Goal: Task Accomplishment & Management: Manage account settings

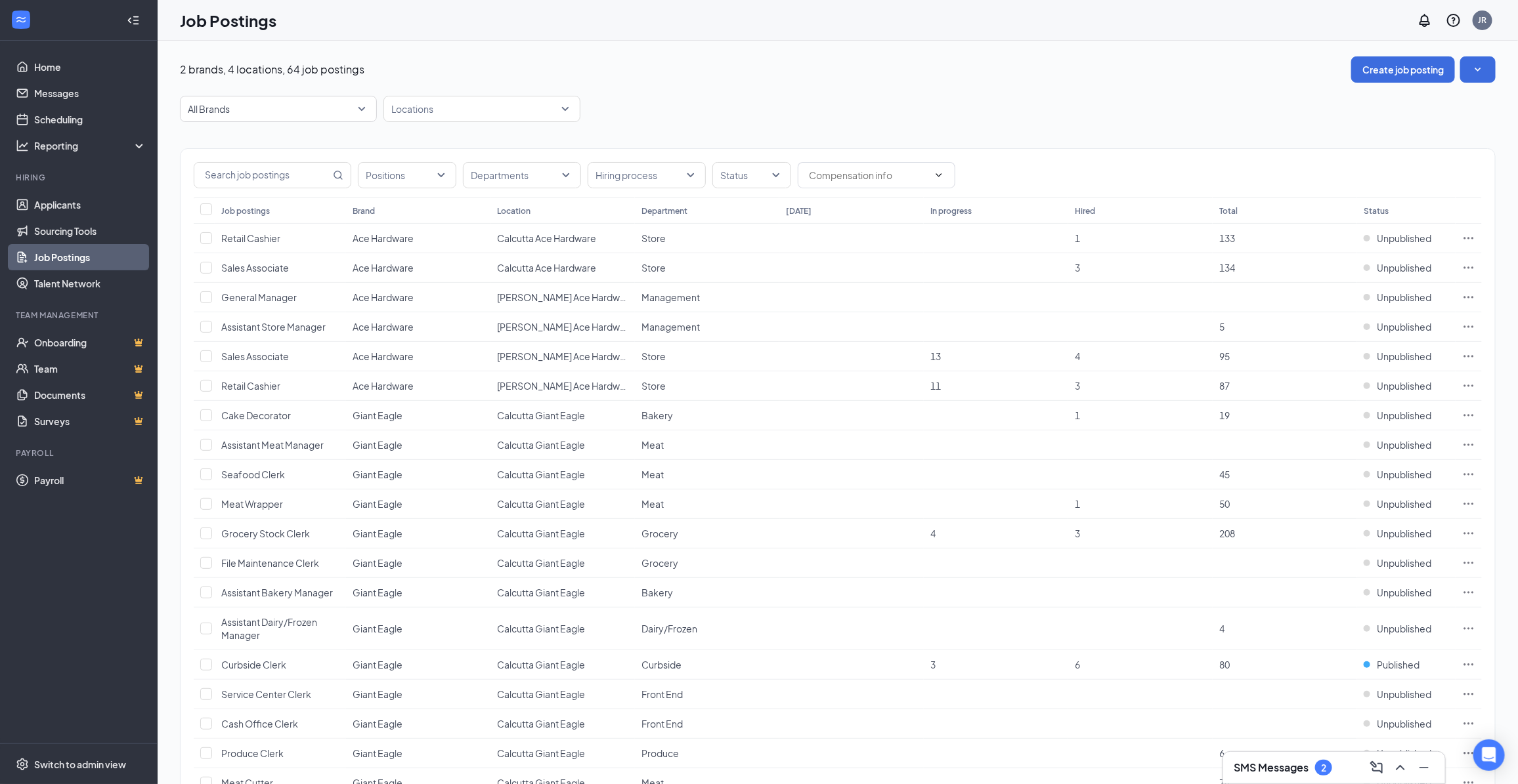
click at [1325, 763] on div "2" at bounding box center [1324, 768] width 5 height 11
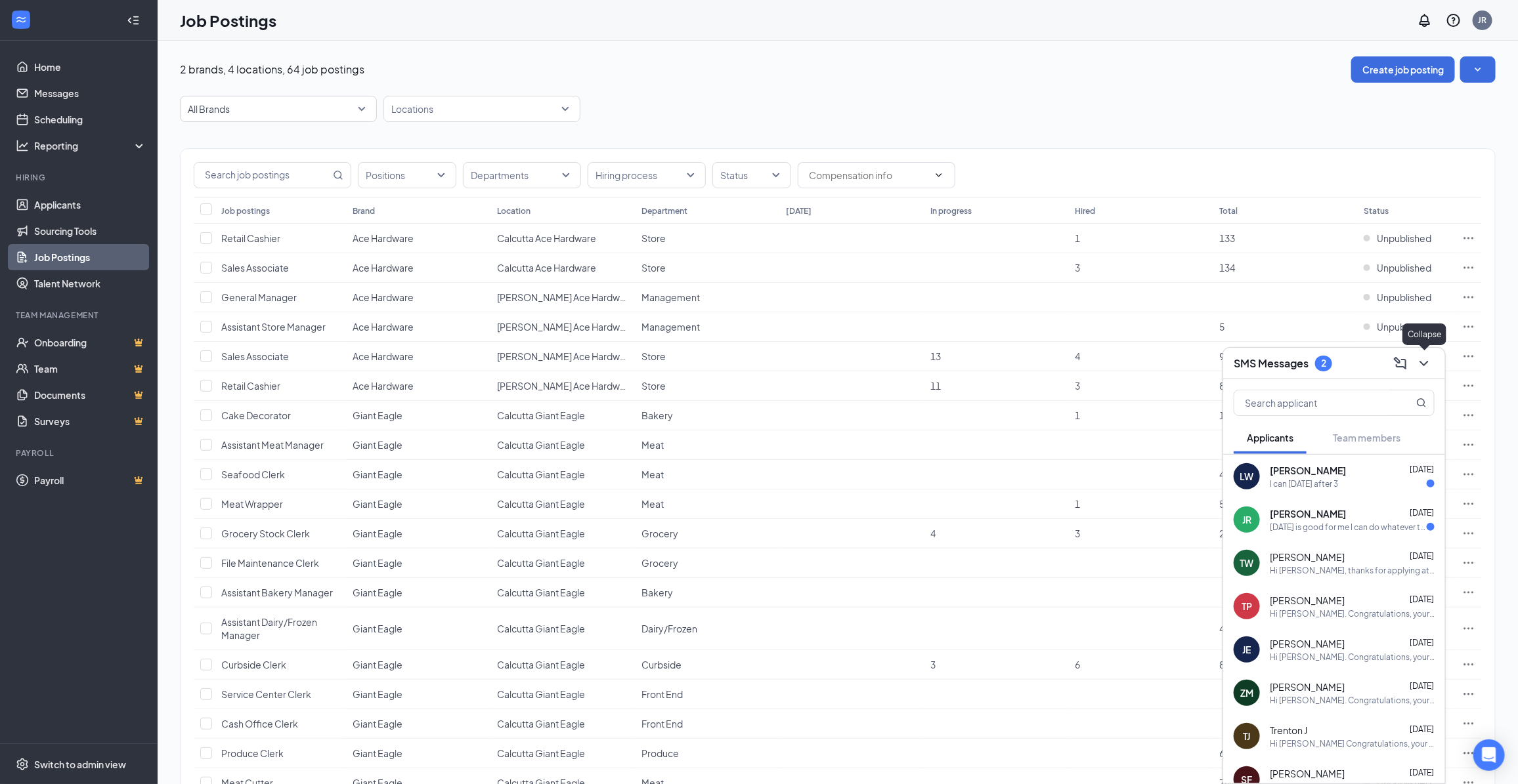
click at [1432, 359] on button at bounding box center [1424, 363] width 21 height 21
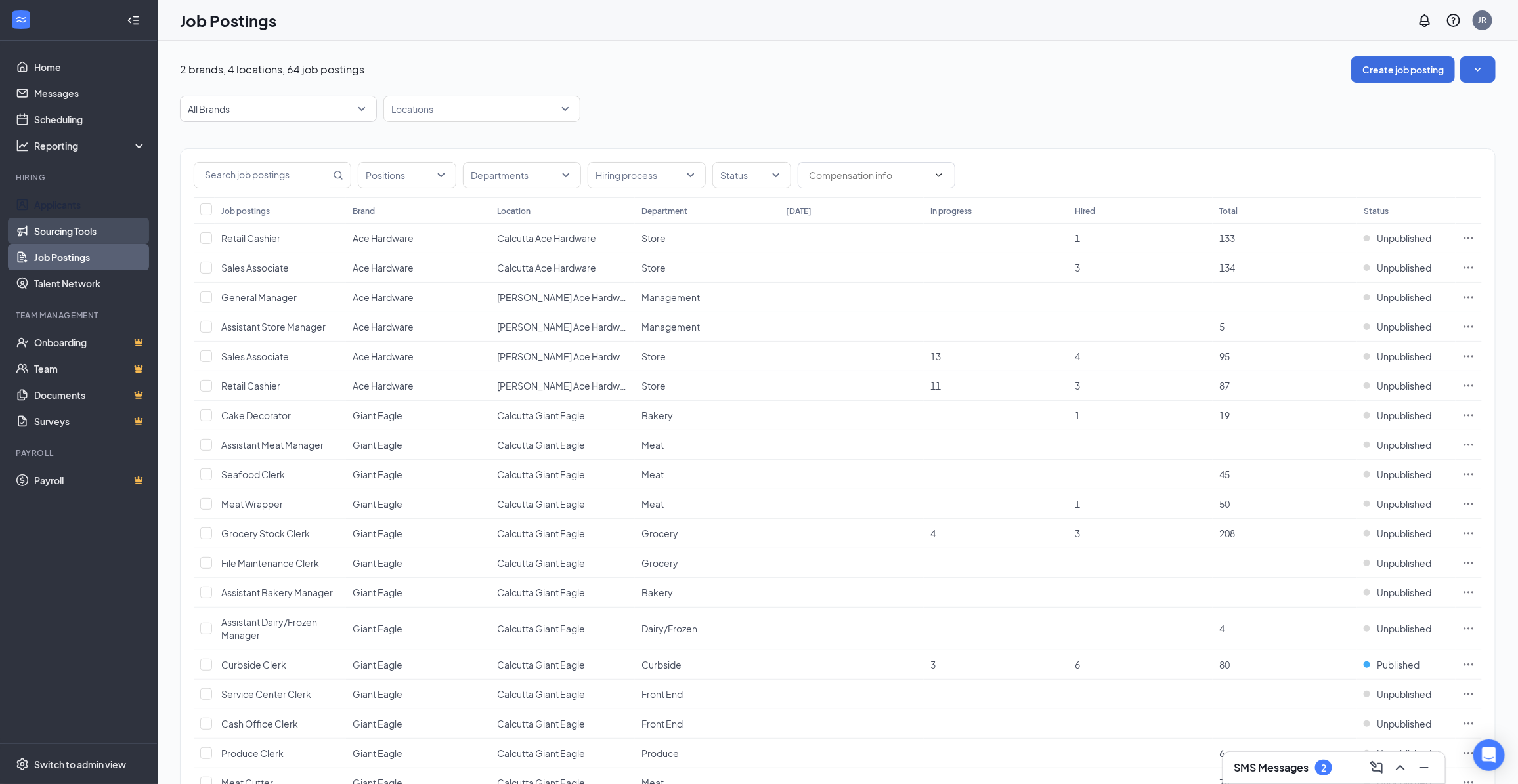
drag, startPoint x: 80, startPoint y: 203, endPoint x: 122, endPoint y: 218, distance: 44.6
click at [80, 203] on link "Applicants" at bounding box center [90, 205] width 112 height 26
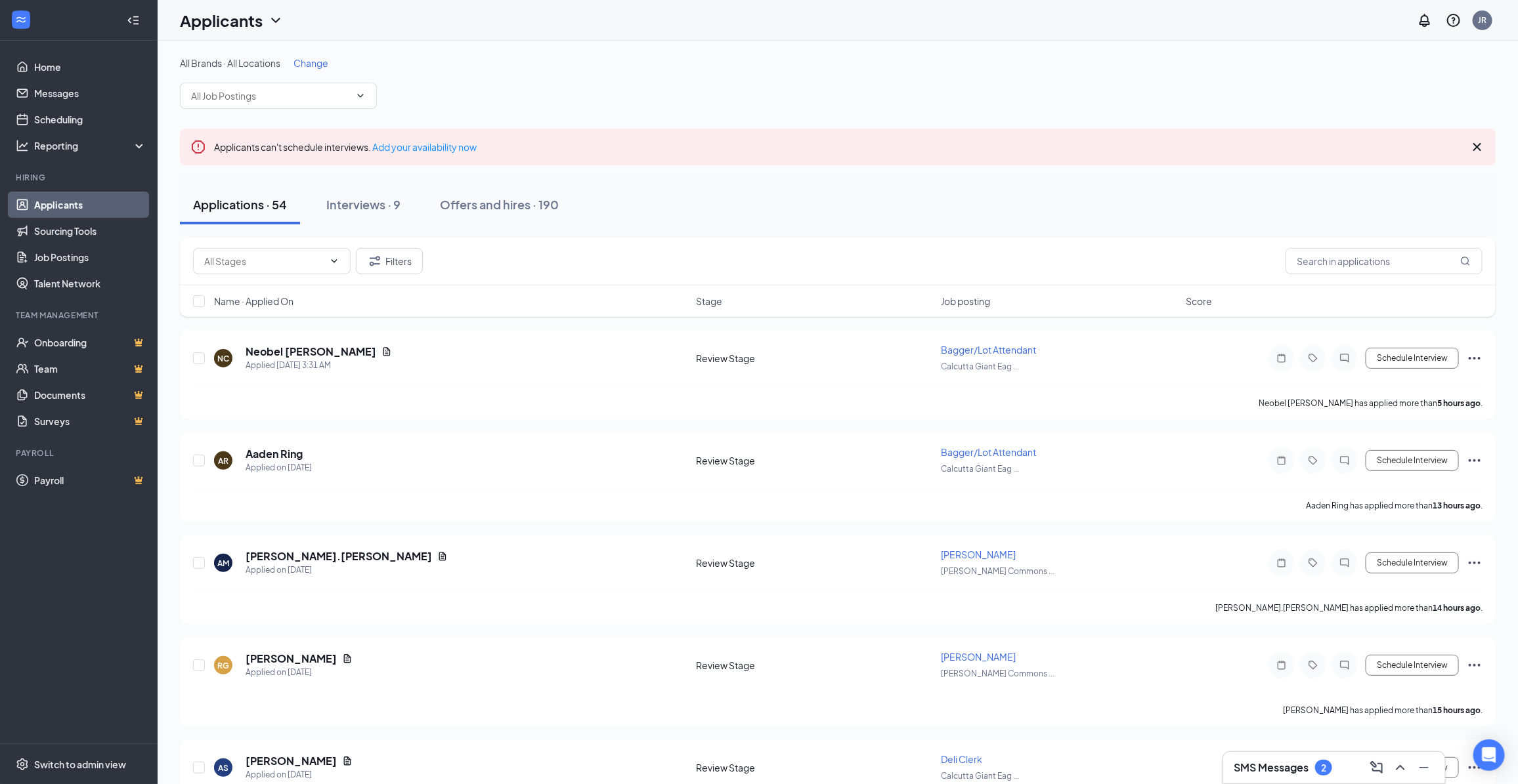
click at [310, 66] on span "Change" at bounding box center [311, 63] width 34 height 11
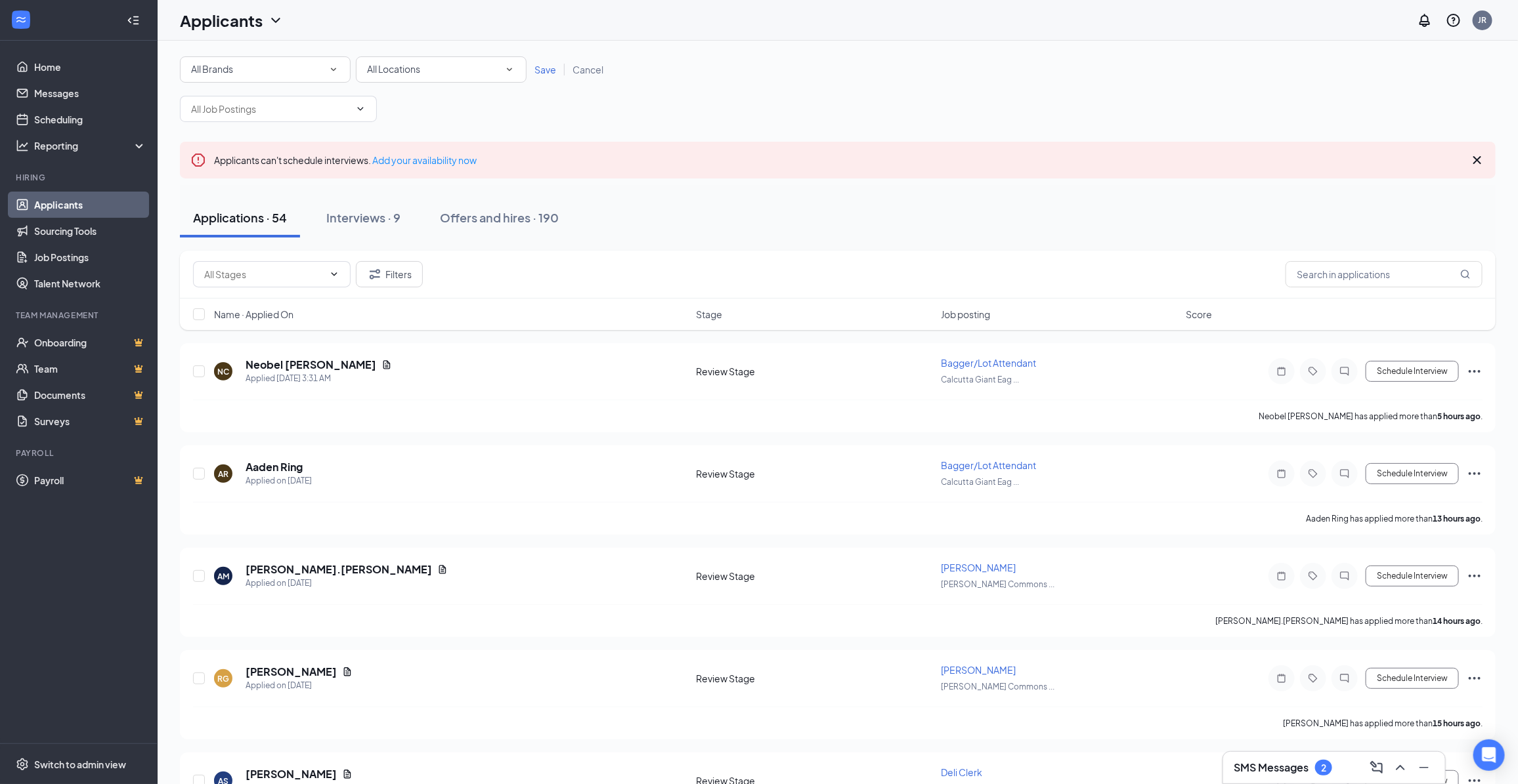
click at [494, 71] on div "All Locations" at bounding box center [441, 70] width 148 height 16
click at [444, 169] on span "Calcutta Giant Eagle" at bounding box center [409, 168] width 88 height 11
click at [542, 70] on span "Save" at bounding box center [546, 69] width 21 height 11
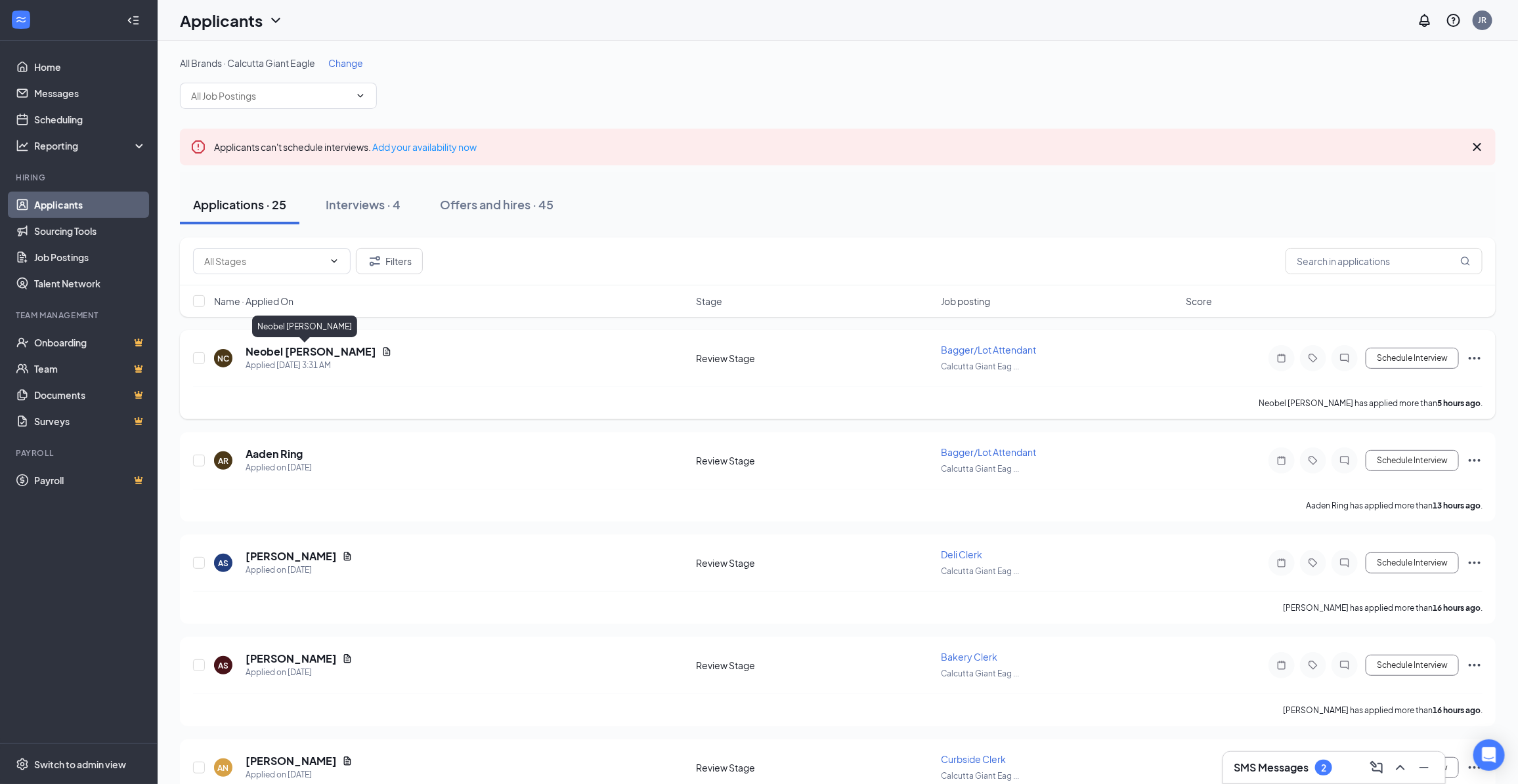
click at [295, 351] on h5 "Neobel [PERSON_NAME]" at bounding box center [311, 352] width 131 height 15
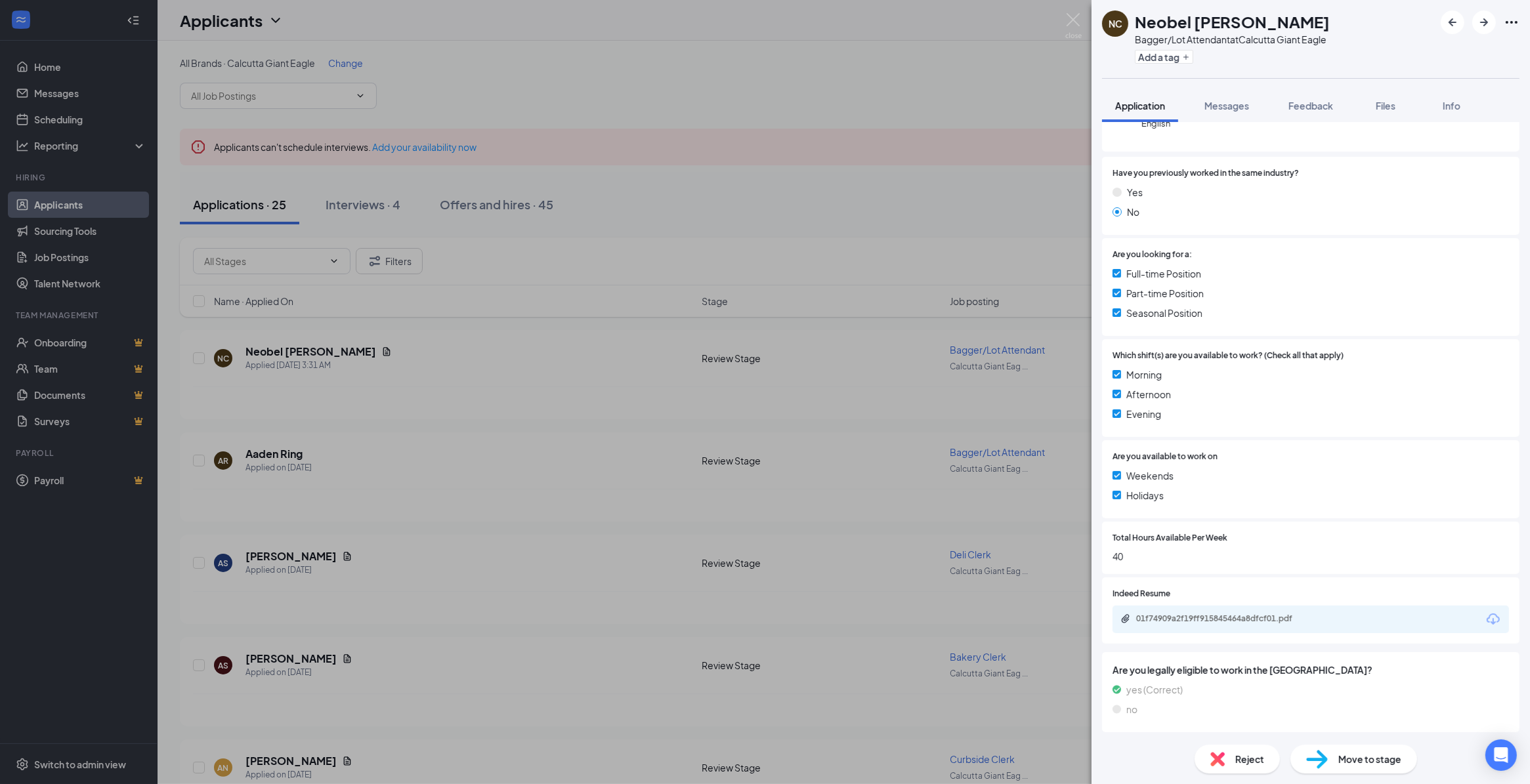
scroll to position [159, 0]
click at [1261, 617] on div "01f74909a2f19ff915845464a8dfcf01.pdf" at bounding box center [1228, 619] width 184 height 11
click at [1233, 753] on div "Reject" at bounding box center [1238, 760] width 86 height 29
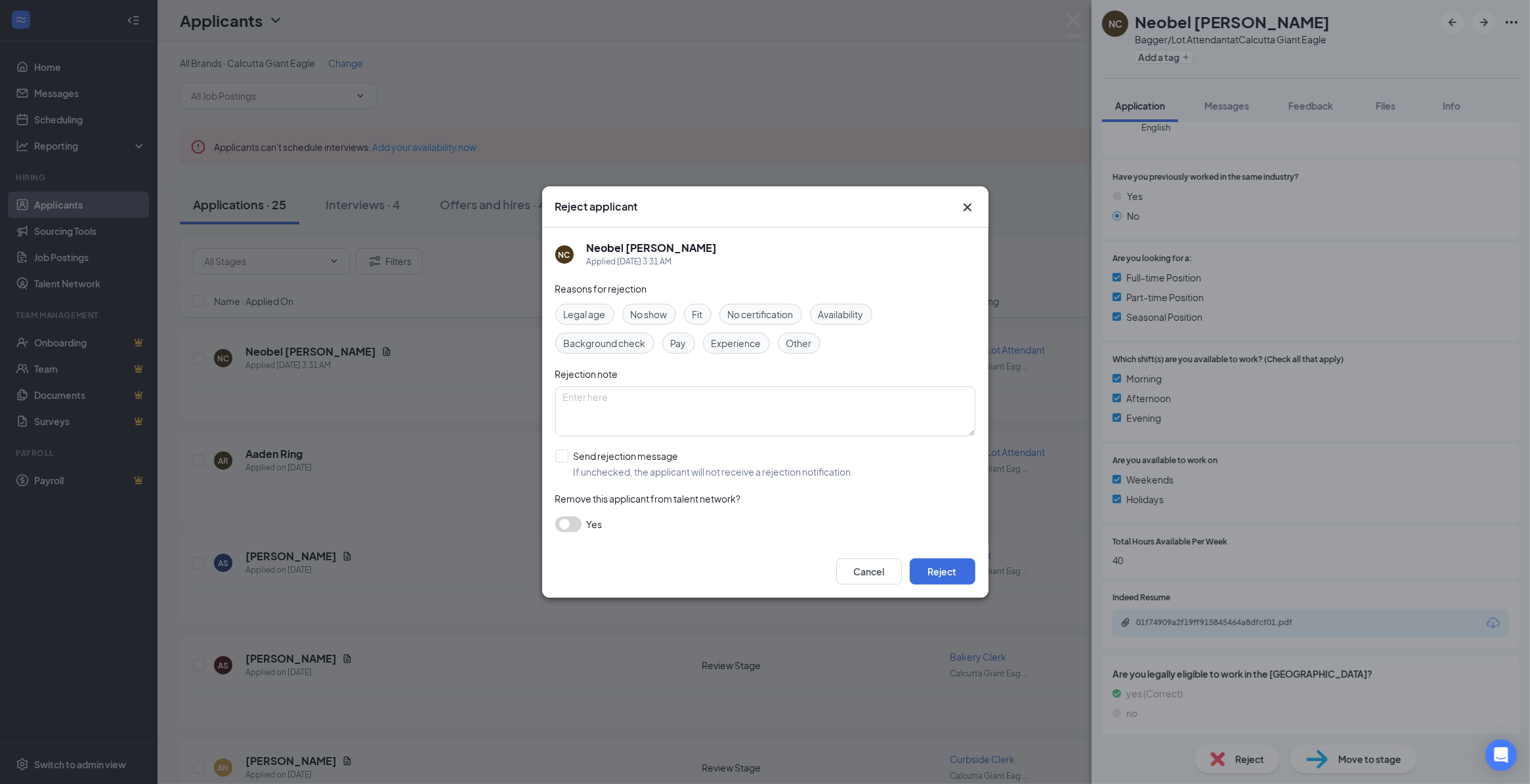
click at [791, 346] on span "Other" at bounding box center [799, 343] width 25 height 15
click at [933, 569] on button "Reject" at bounding box center [942, 571] width 66 height 26
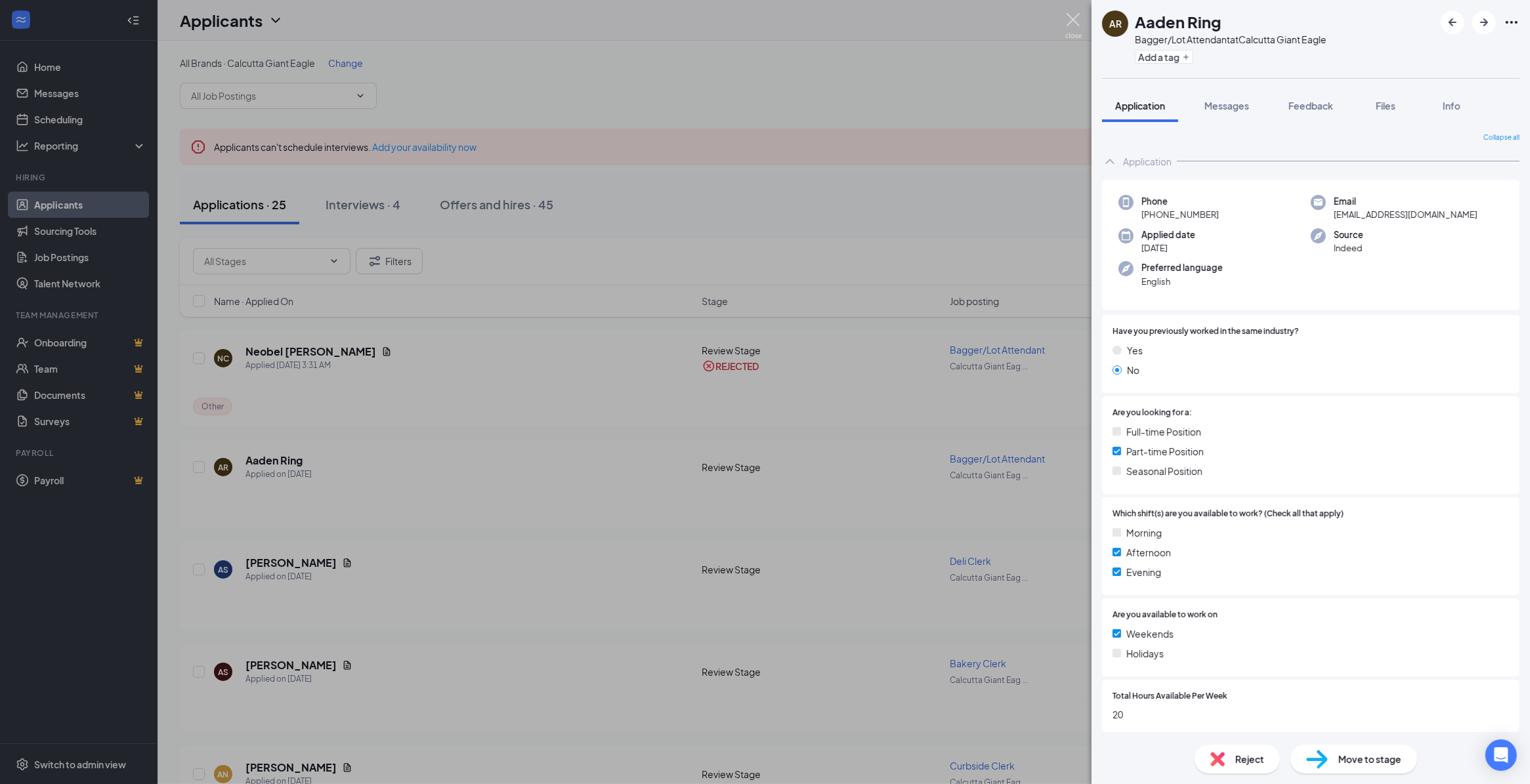
click at [1074, 21] on img at bounding box center [1073, 25] width 16 height 25
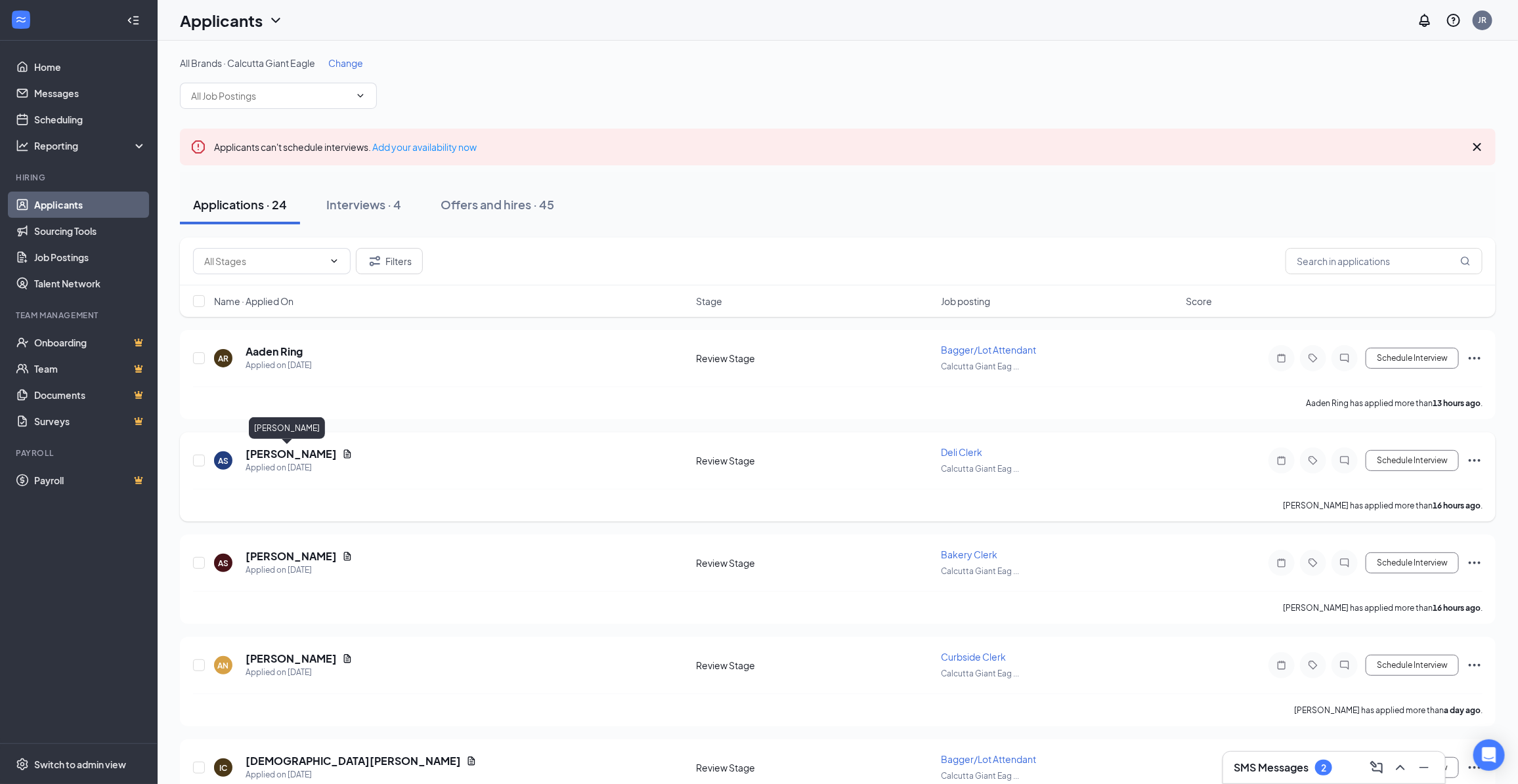
click at [271, 450] on h5 "[PERSON_NAME]" at bounding box center [291, 454] width 91 height 15
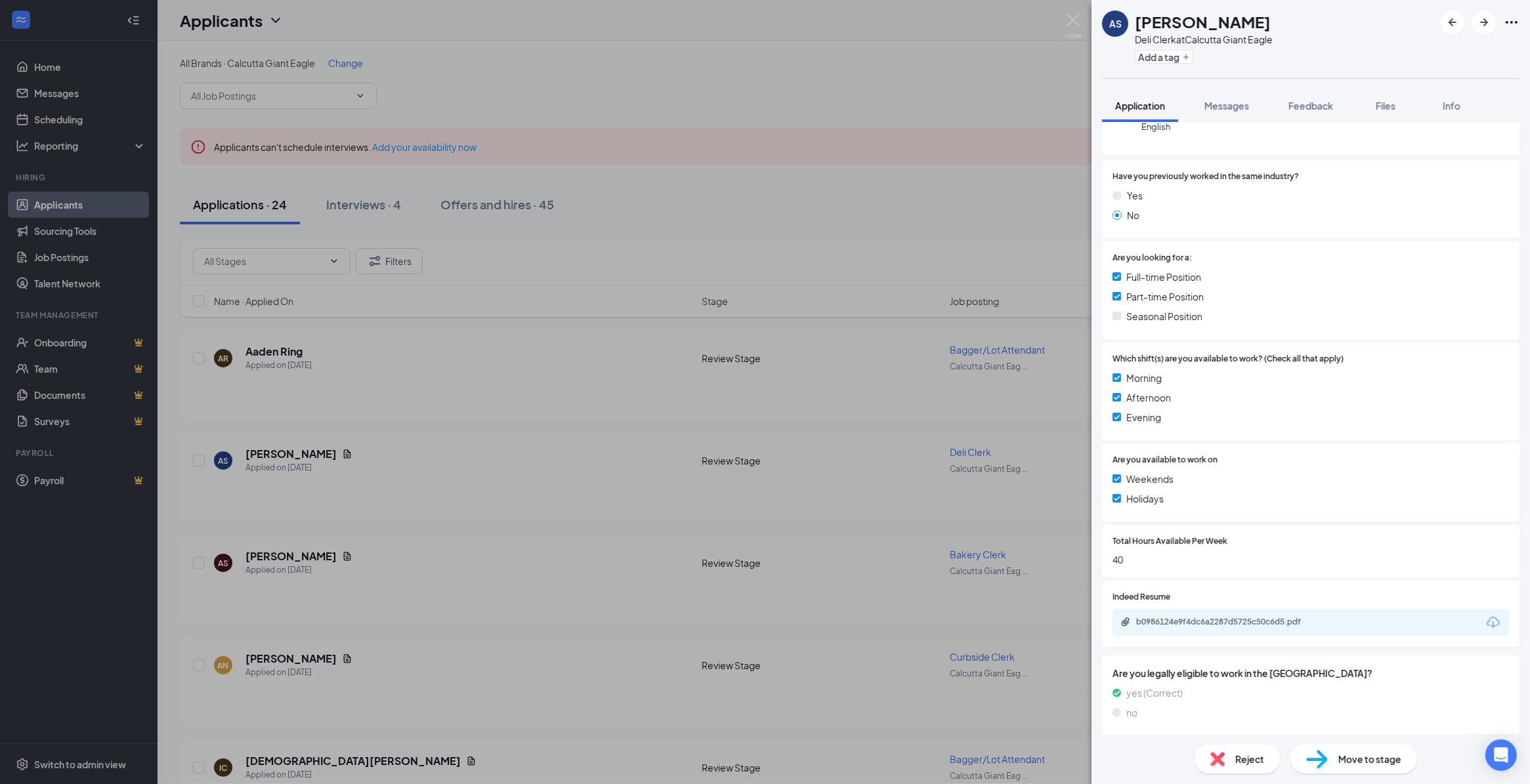
scroll to position [196, 0]
click at [1289, 614] on div "b0986124e9f4dc6a2287d5725c50c6d5.pdf" at bounding box center [1228, 619] width 184 height 11
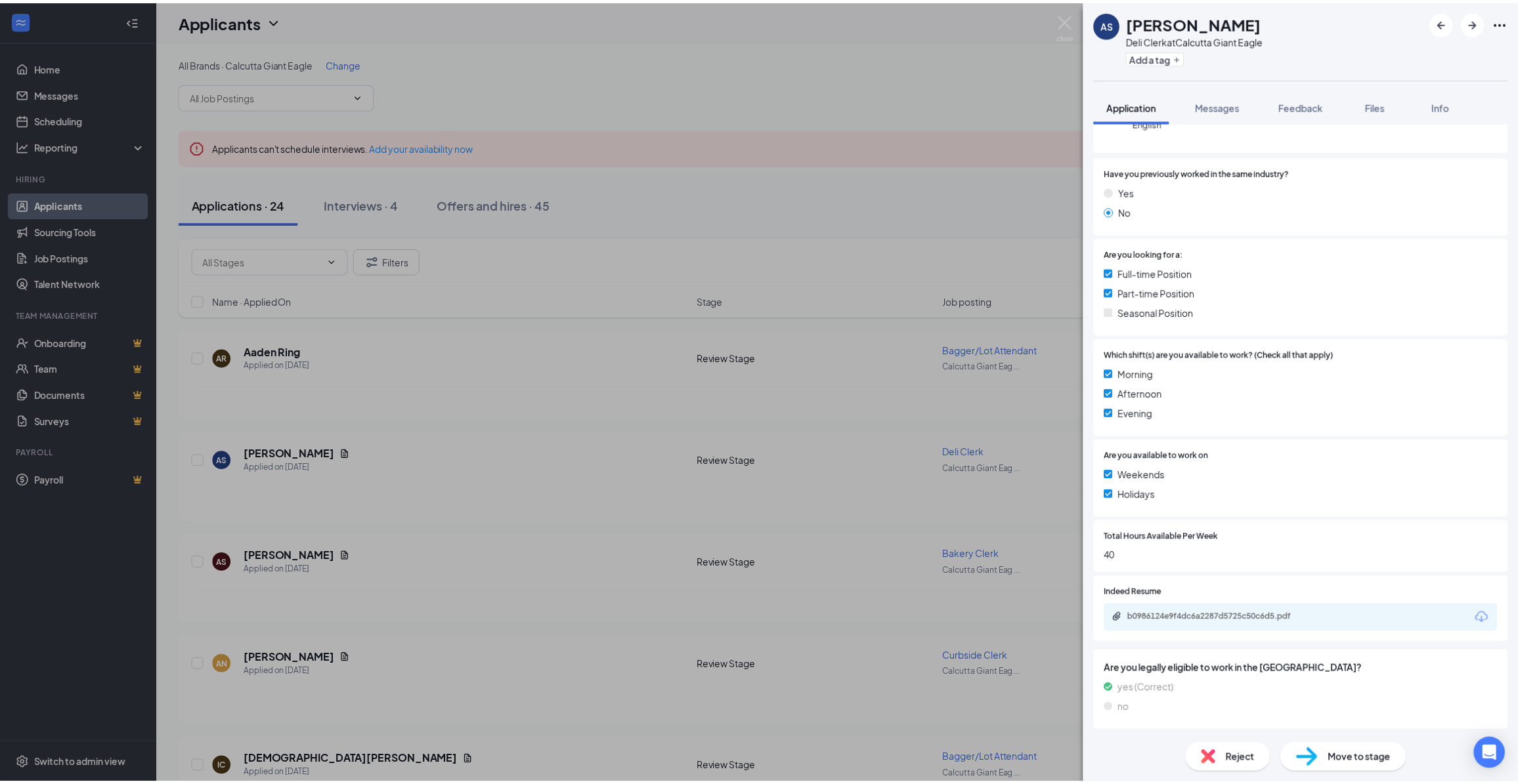
scroll to position [191, 0]
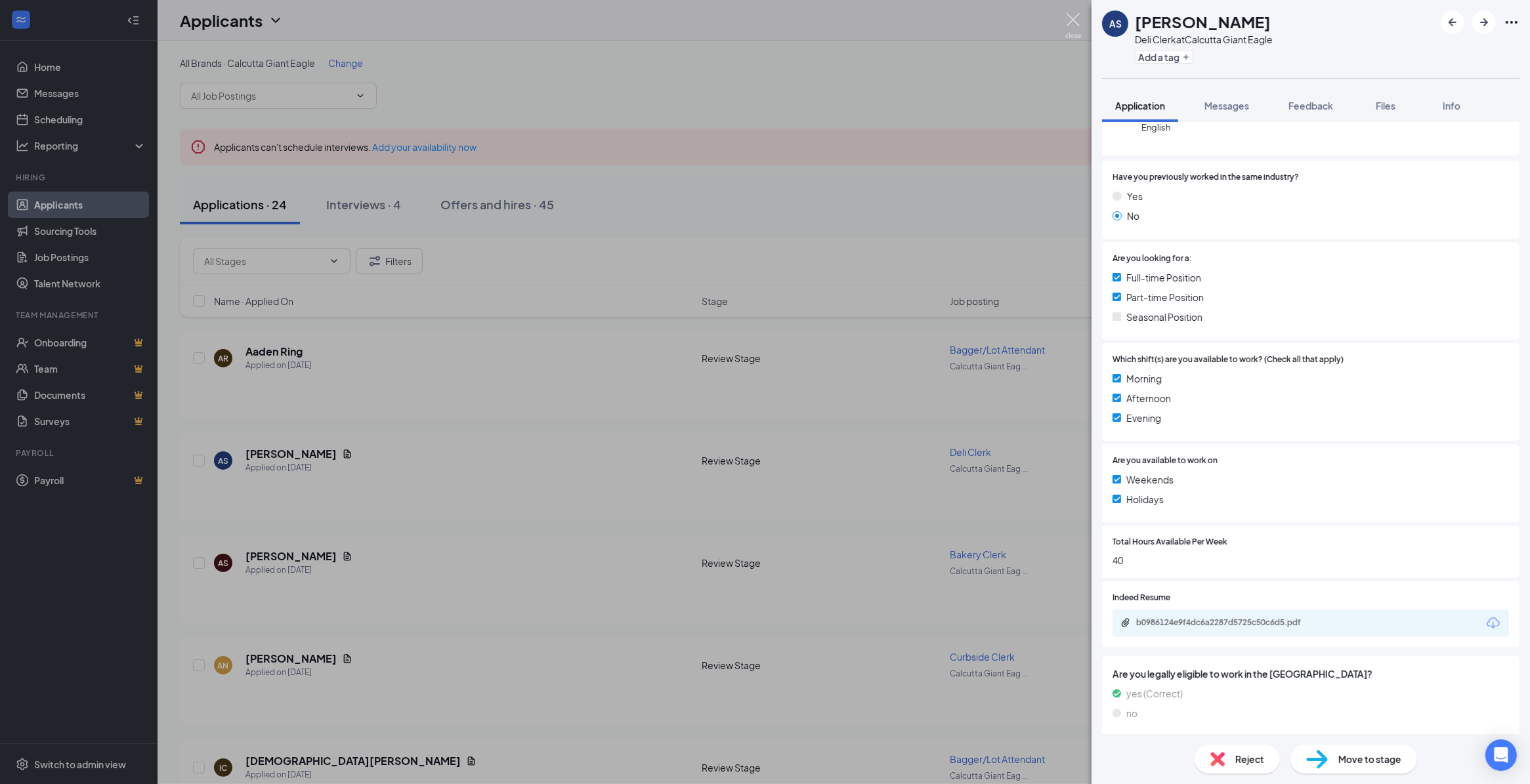
click at [1072, 21] on img at bounding box center [1073, 25] width 16 height 25
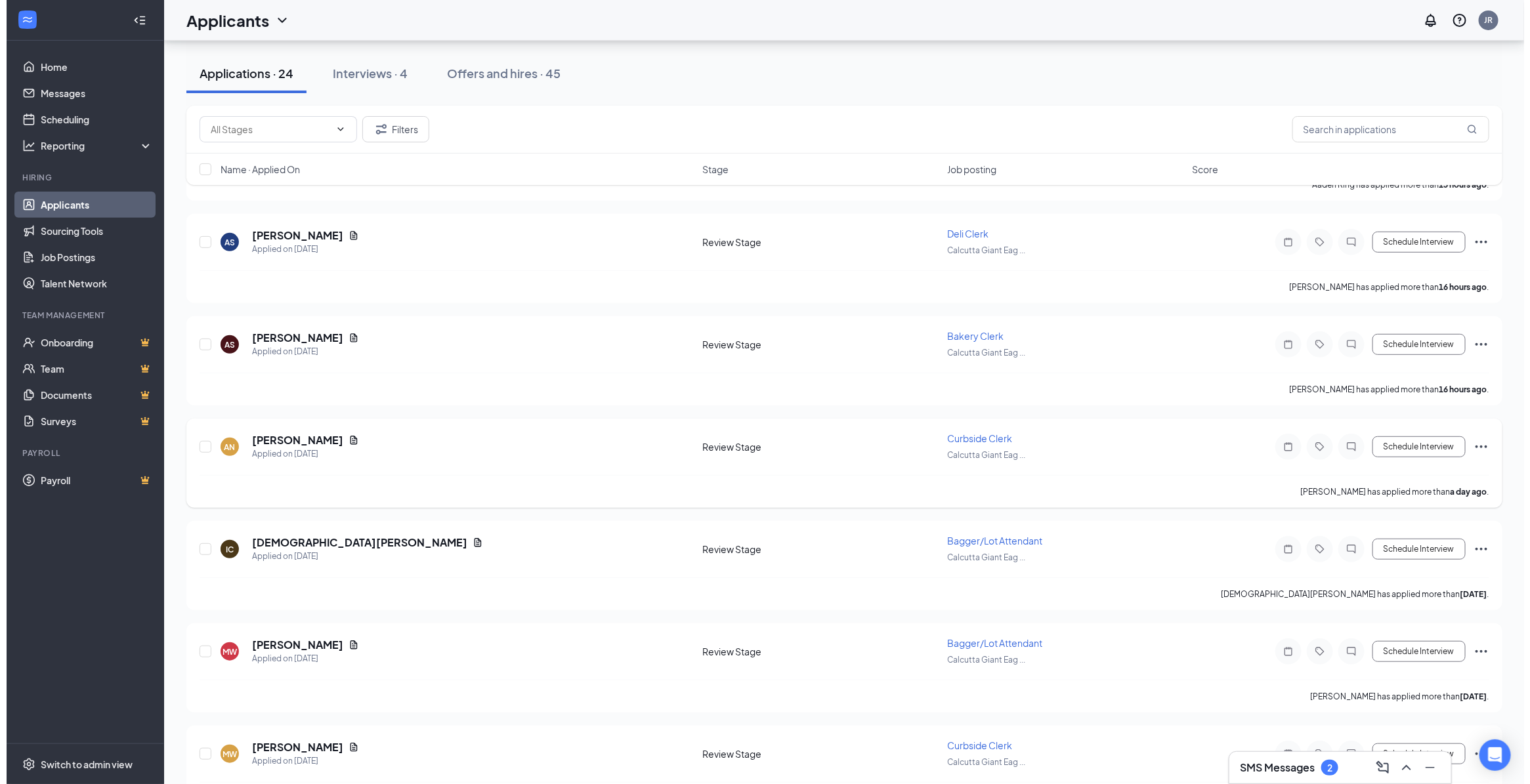
scroll to position [246, 0]
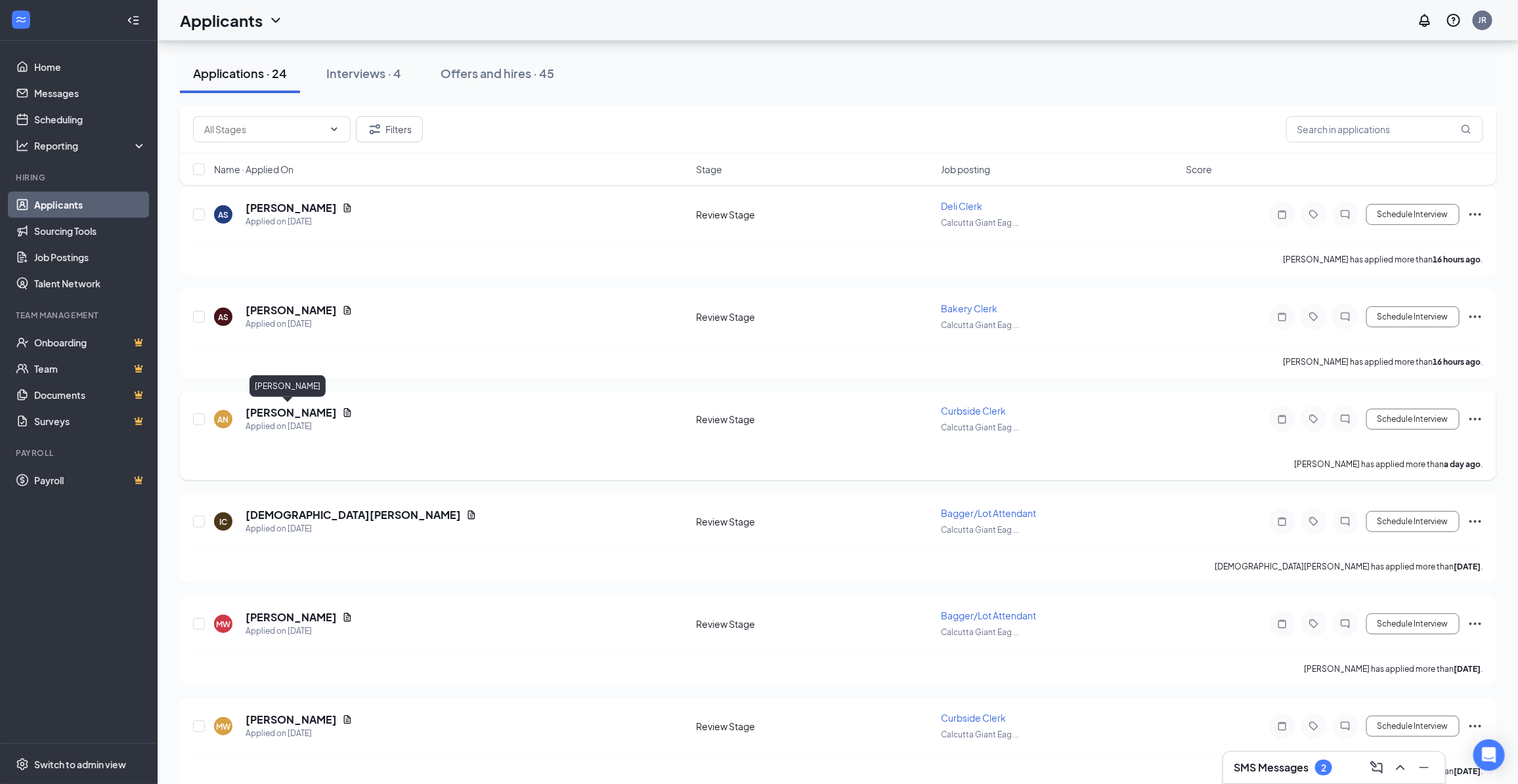
click at [275, 408] on h5 "[PERSON_NAME]" at bounding box center [291, 412] width 91 height 15
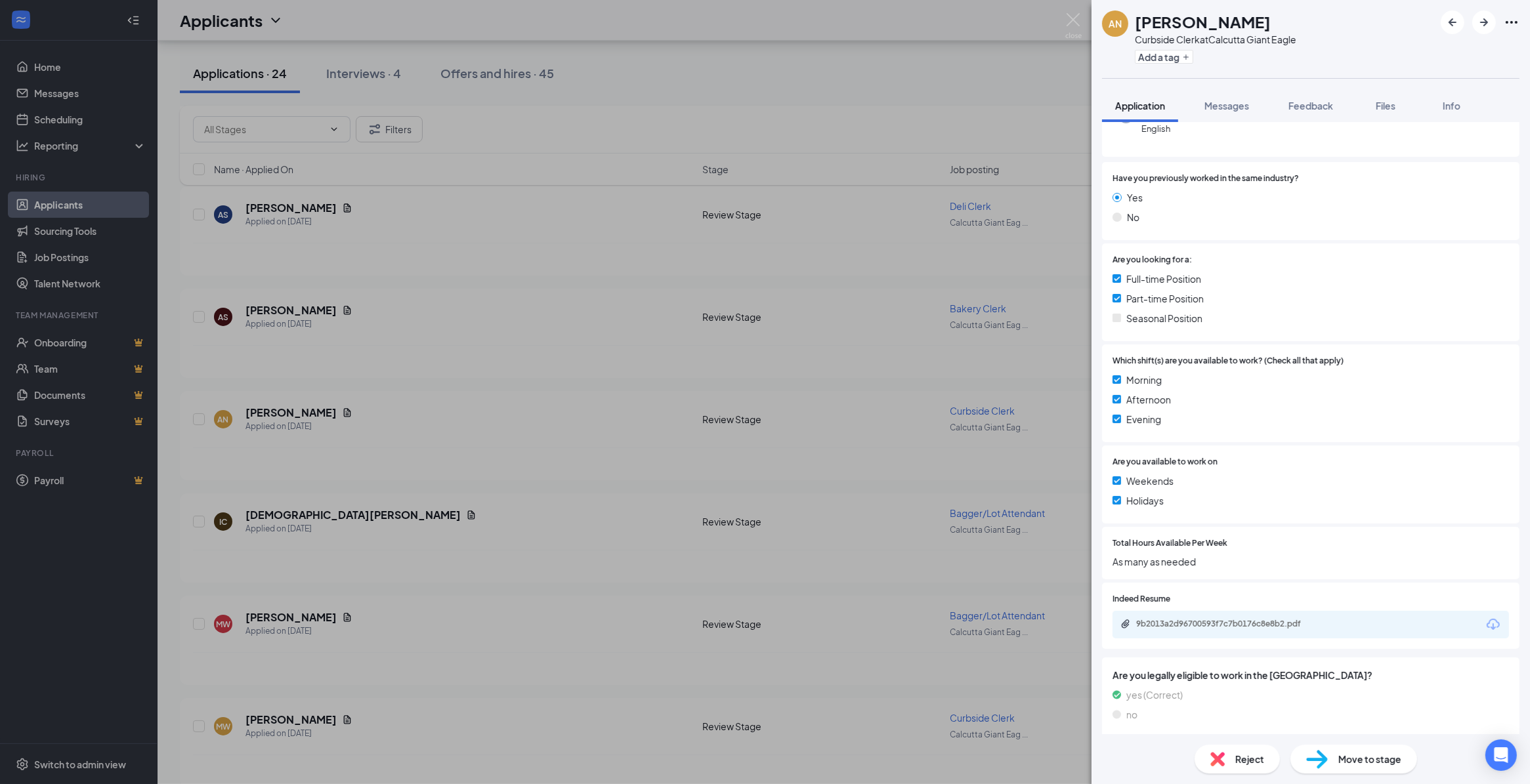
scroll to position [159, 0]
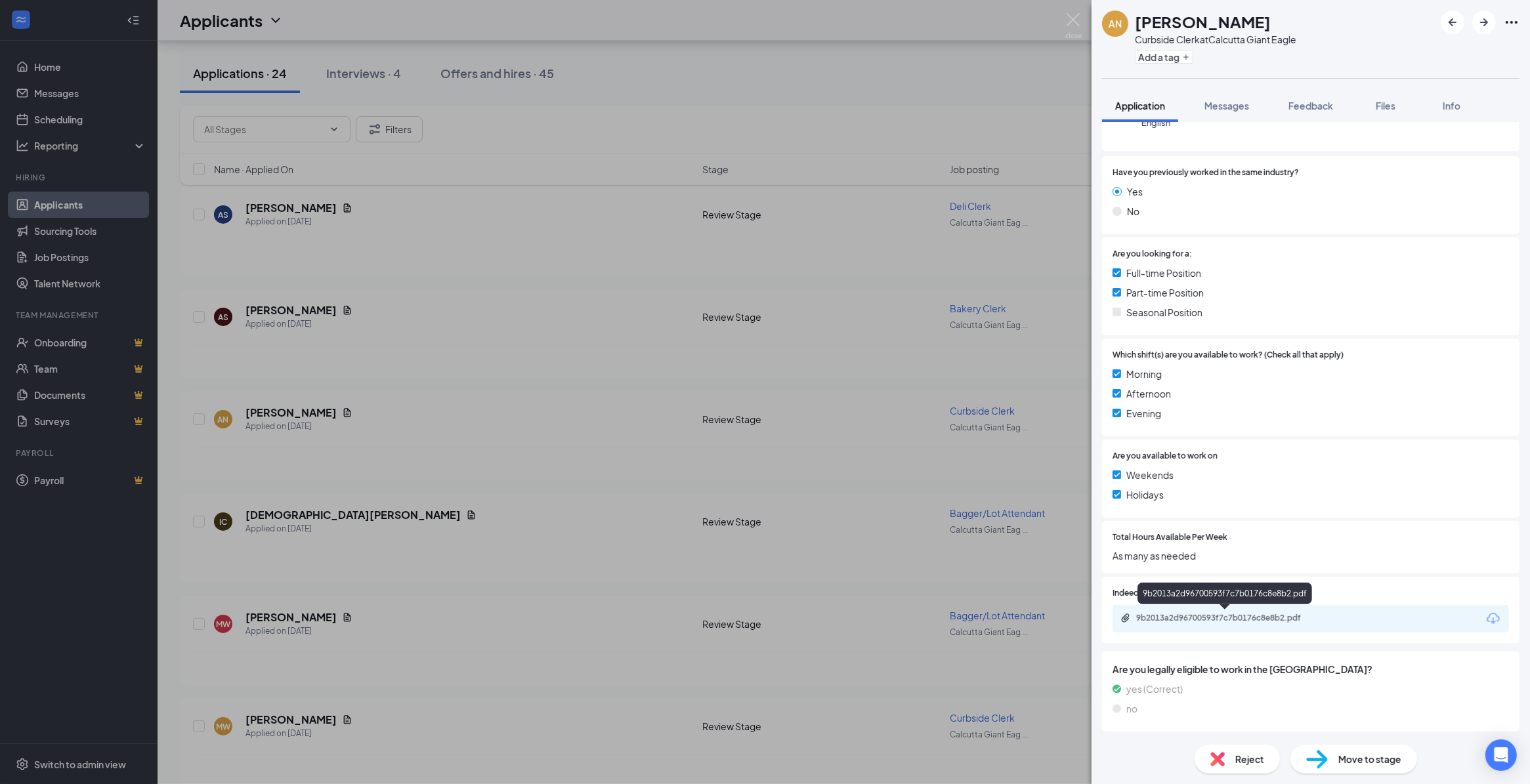
click at [1236, 616] on div "9b2013a2d96700593f7c7b0176c8e8b2.pdf" at bounding box center [1228, 619] width 184 height 11
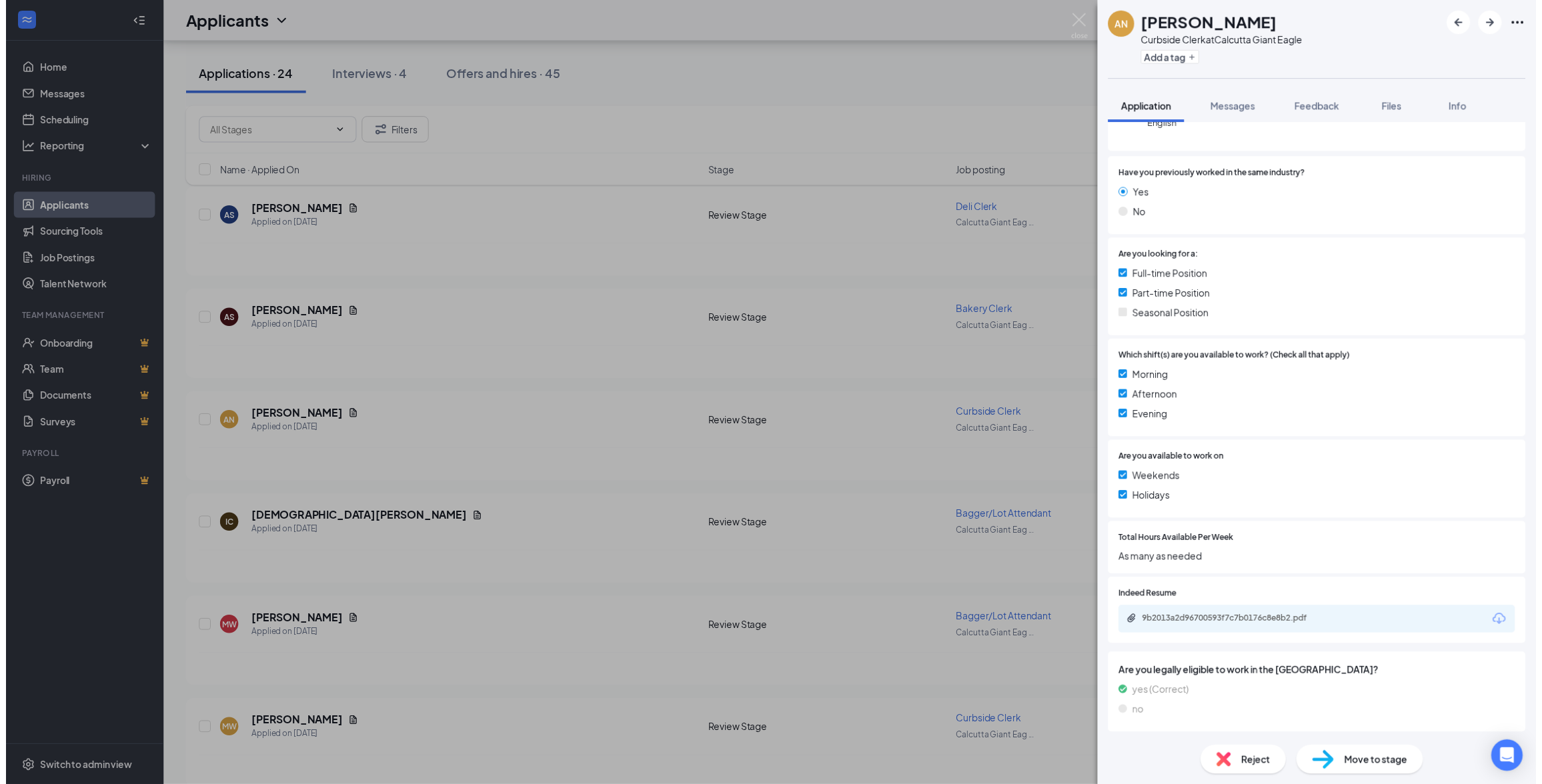
scroll to position [157, 0]
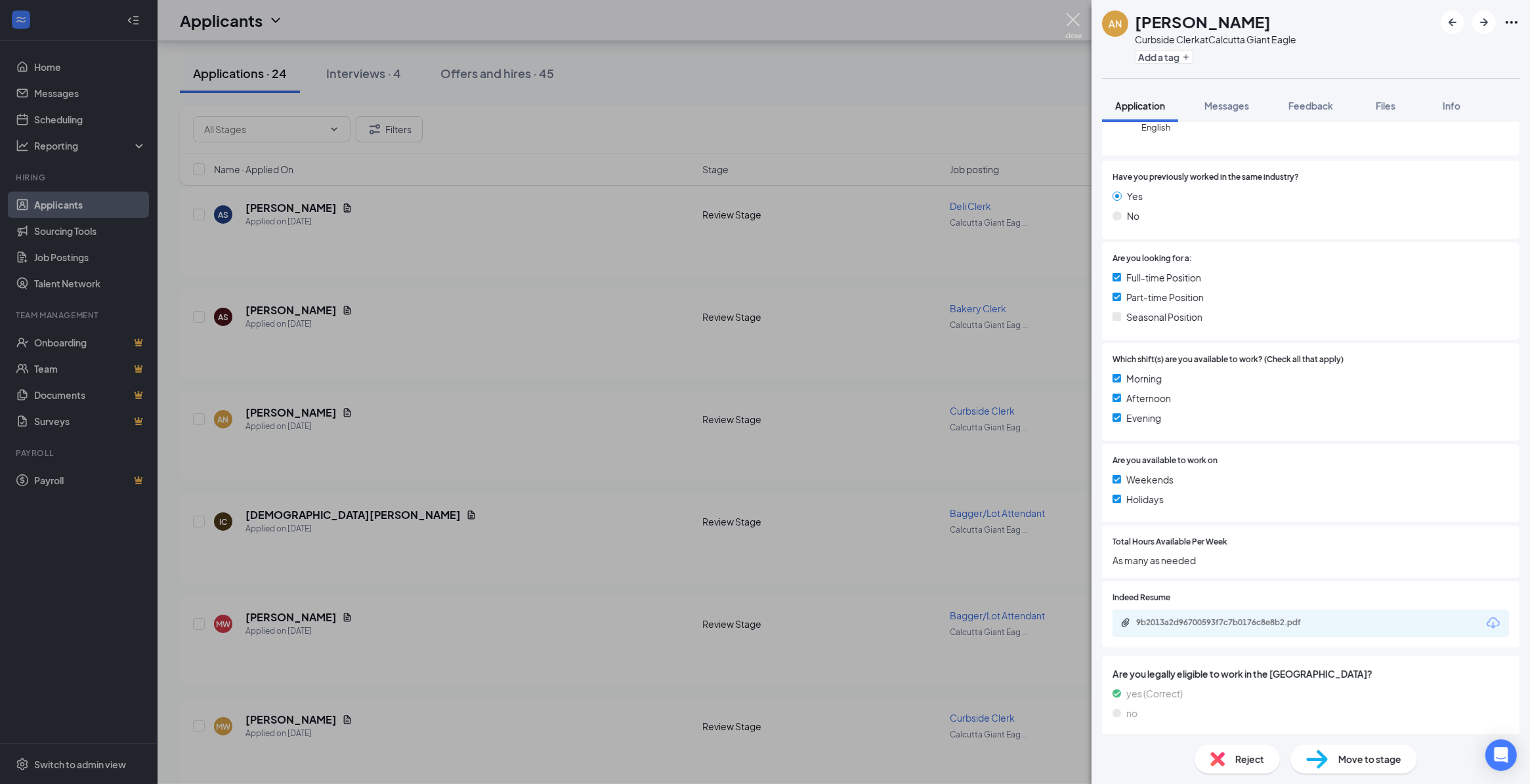
click at [1075, 18] on img at bounding box center [1073, 25] width 16 height 25
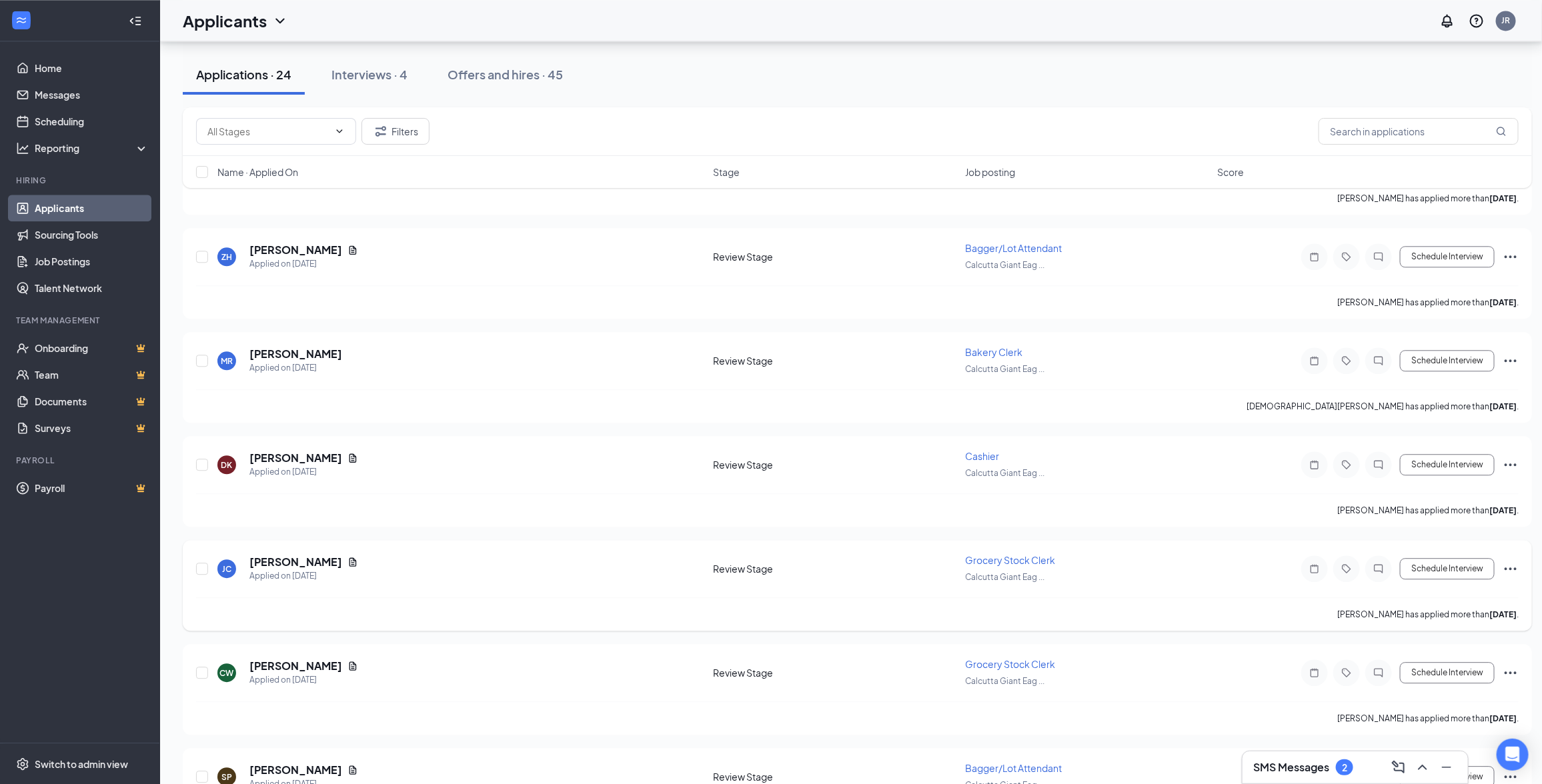
scroll to position [1917, 0]
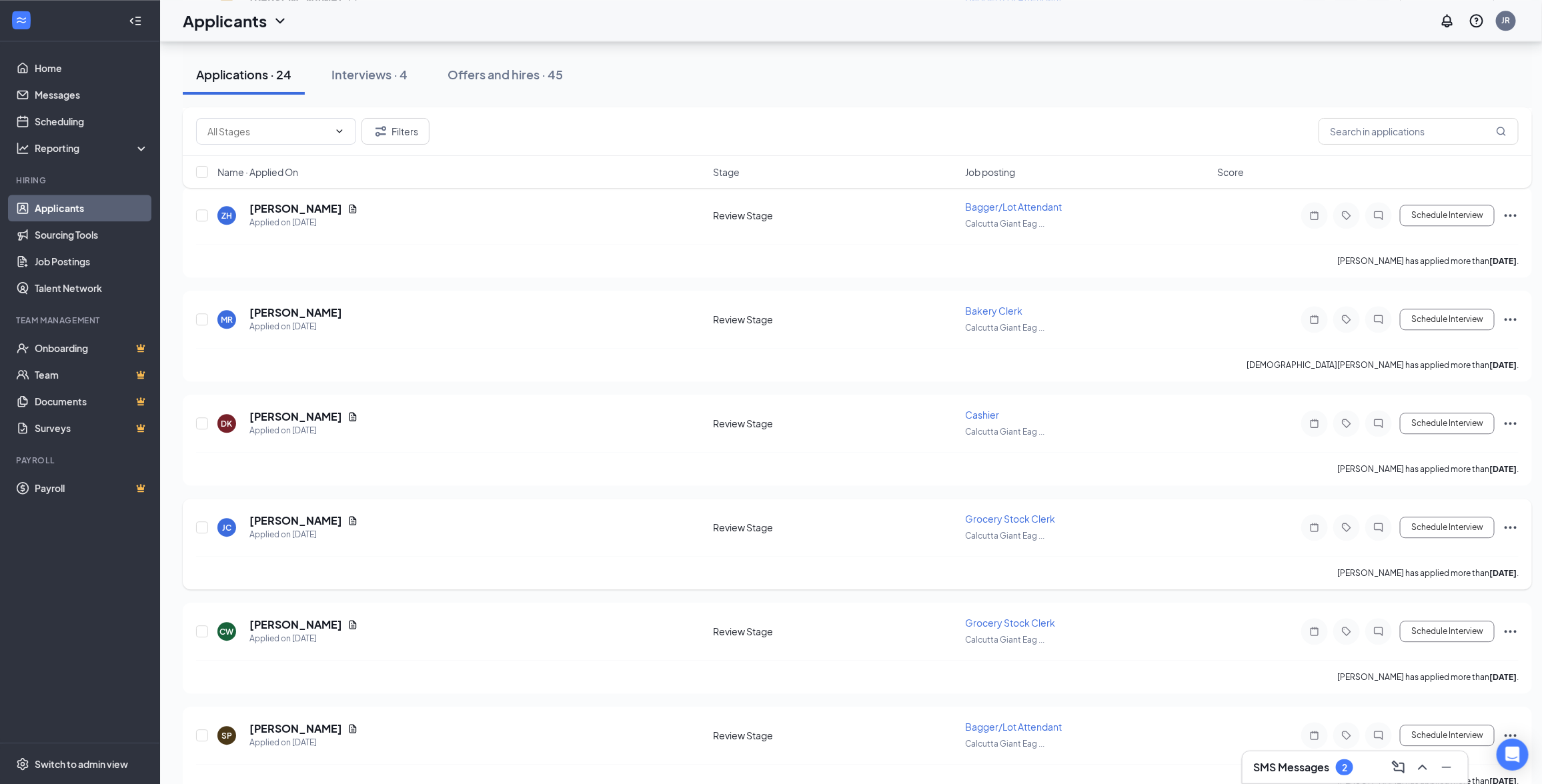
click at [1512, 521] on icon "Ellipses" at bounding box center [1510, 528] width 16 height 16
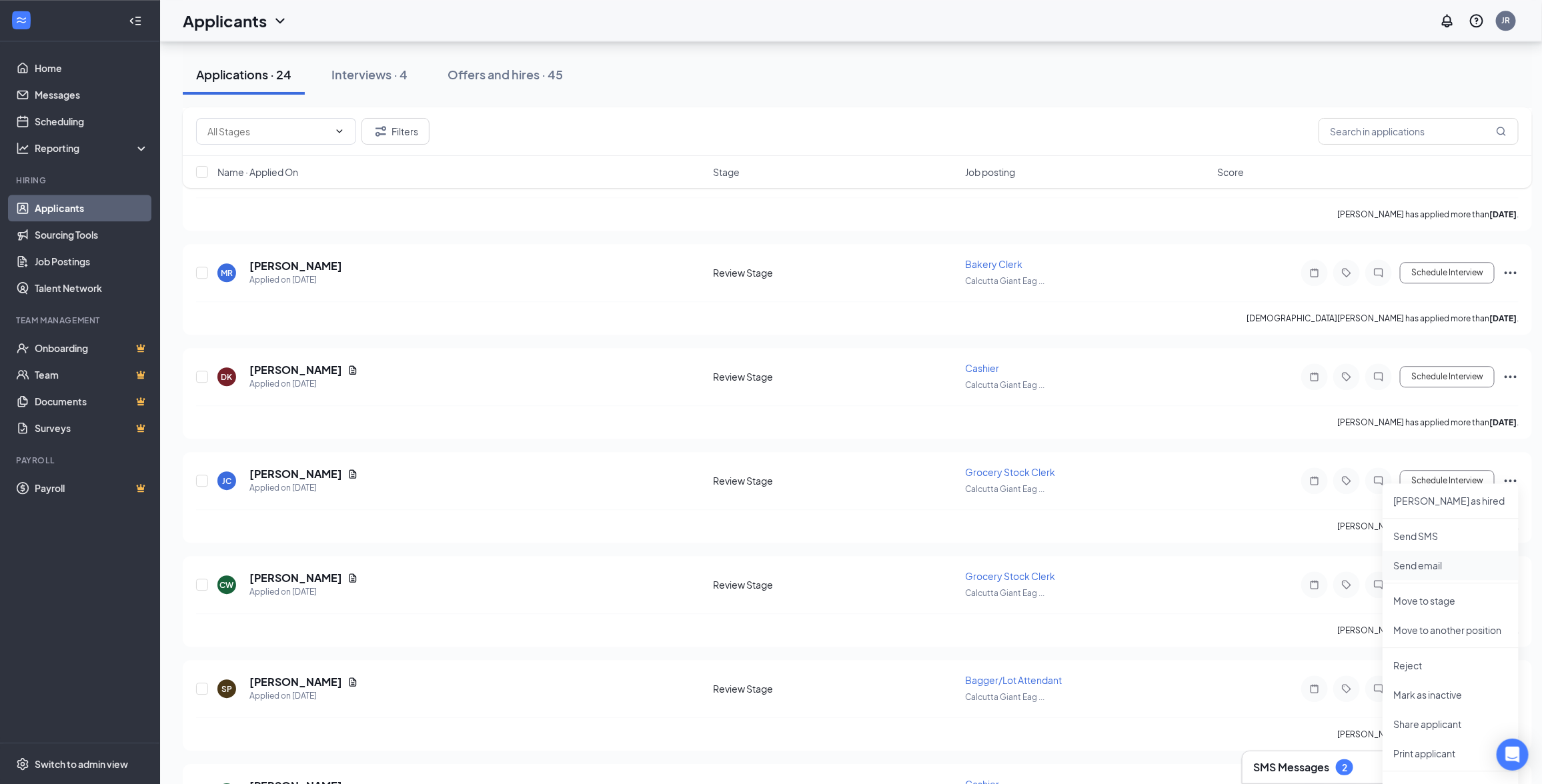
scroll to position [2000, 0]
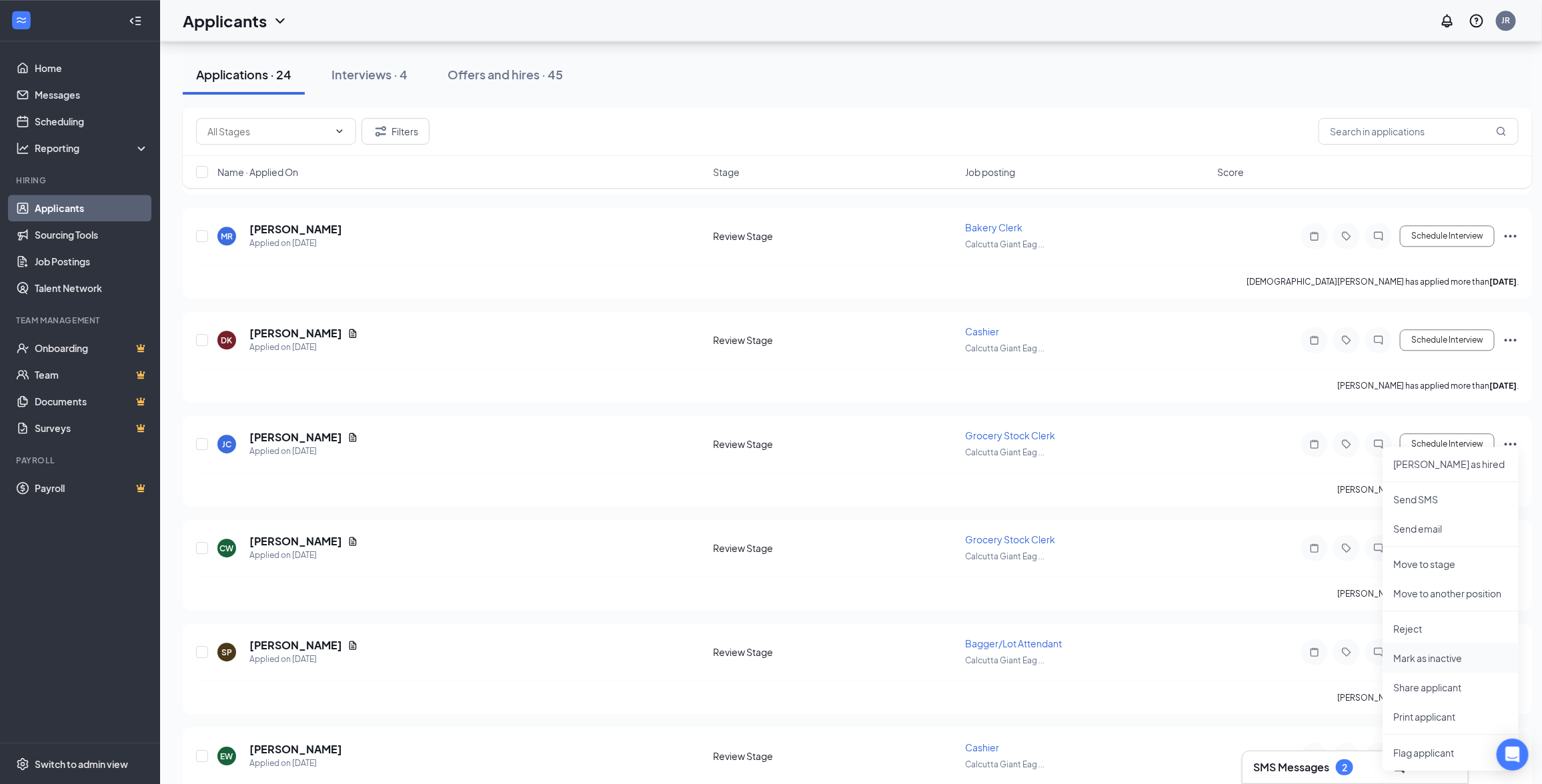
click at [1425, 661] on p "Mark as inactive" at bounding box center [1451, 657] width 115 height 13
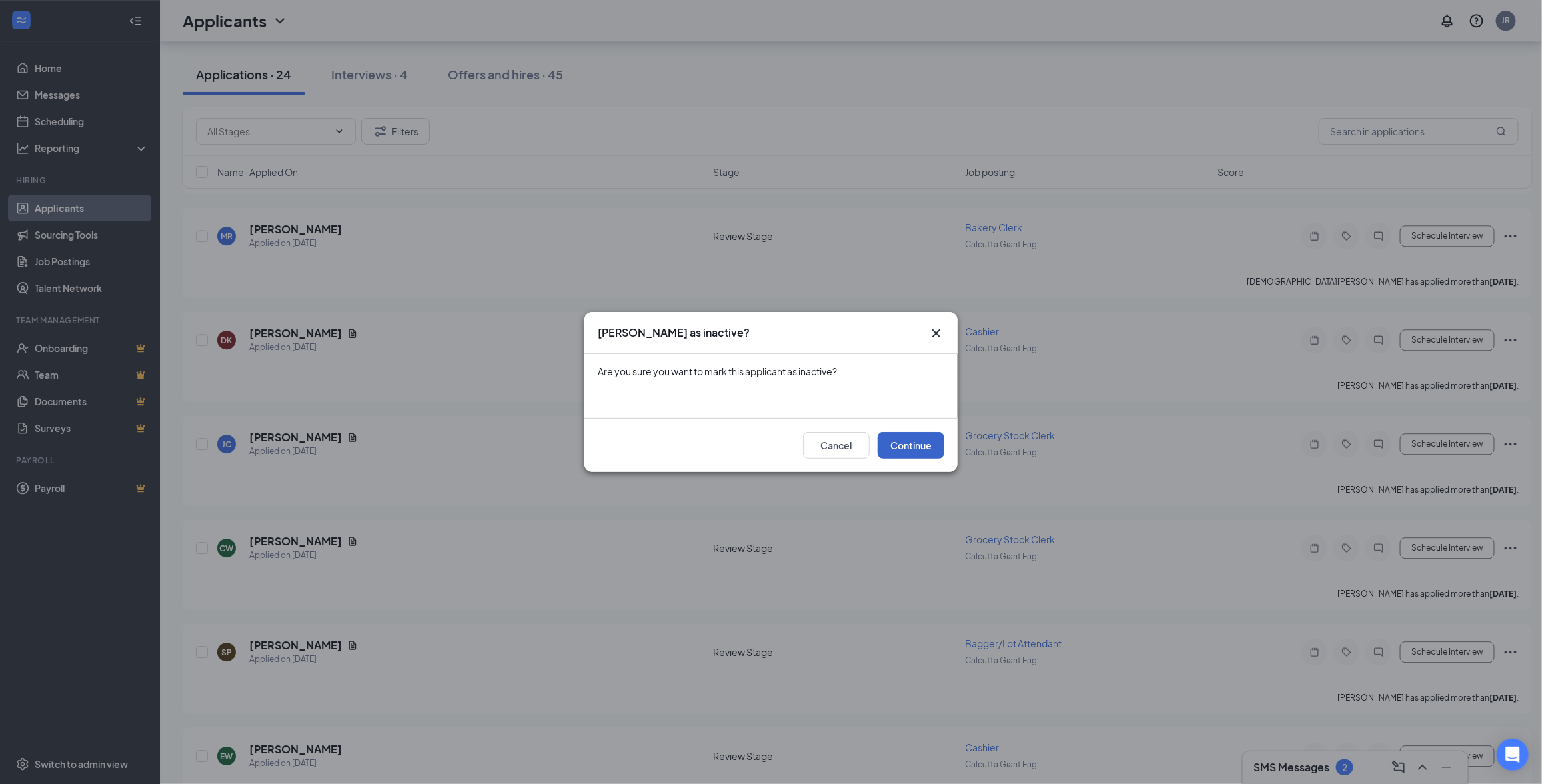
click at [895, 441] on button "Continue" at bounding box center [911, 445] width 67 height 26
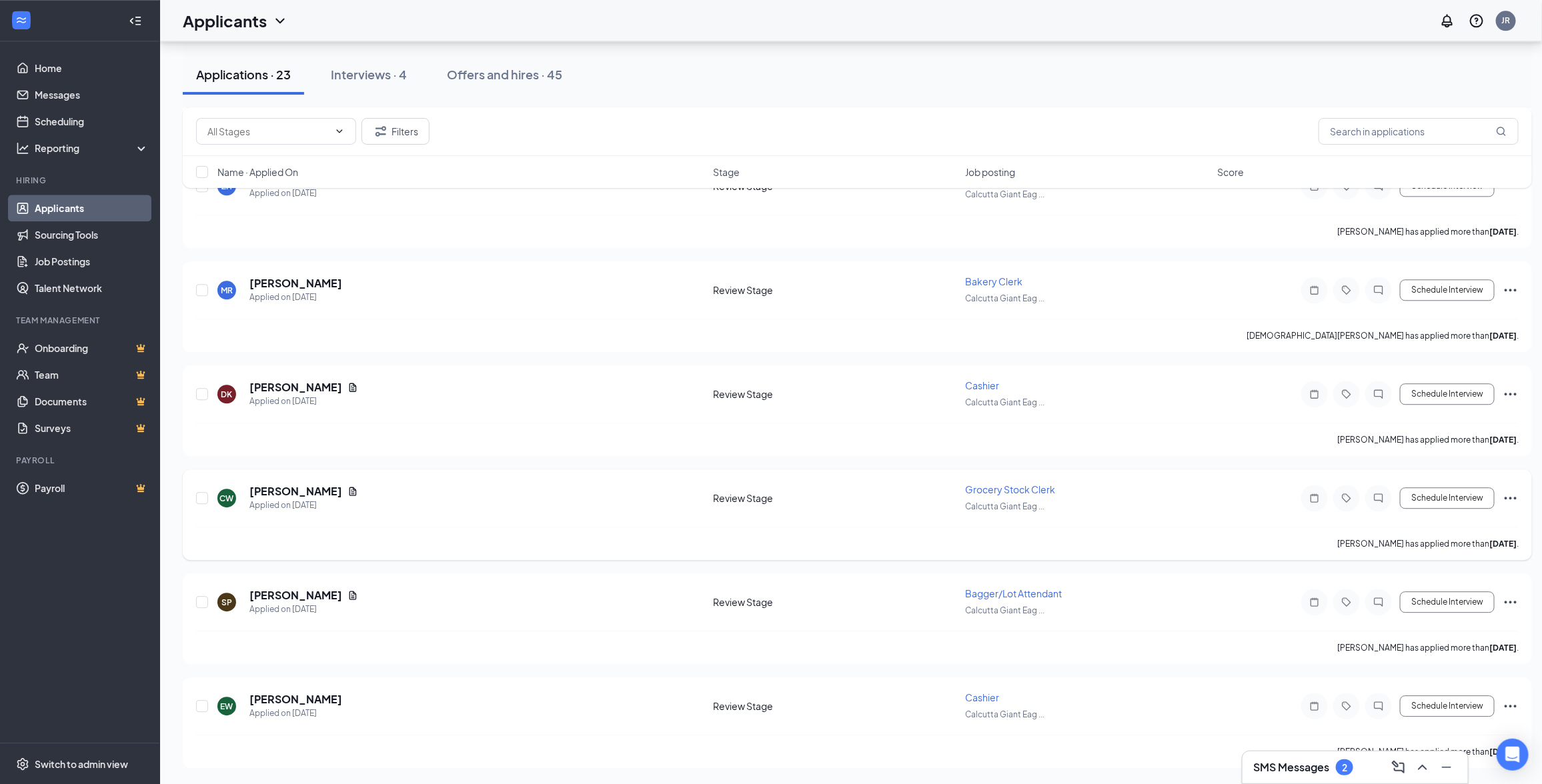
scroll to position [1939, 0]
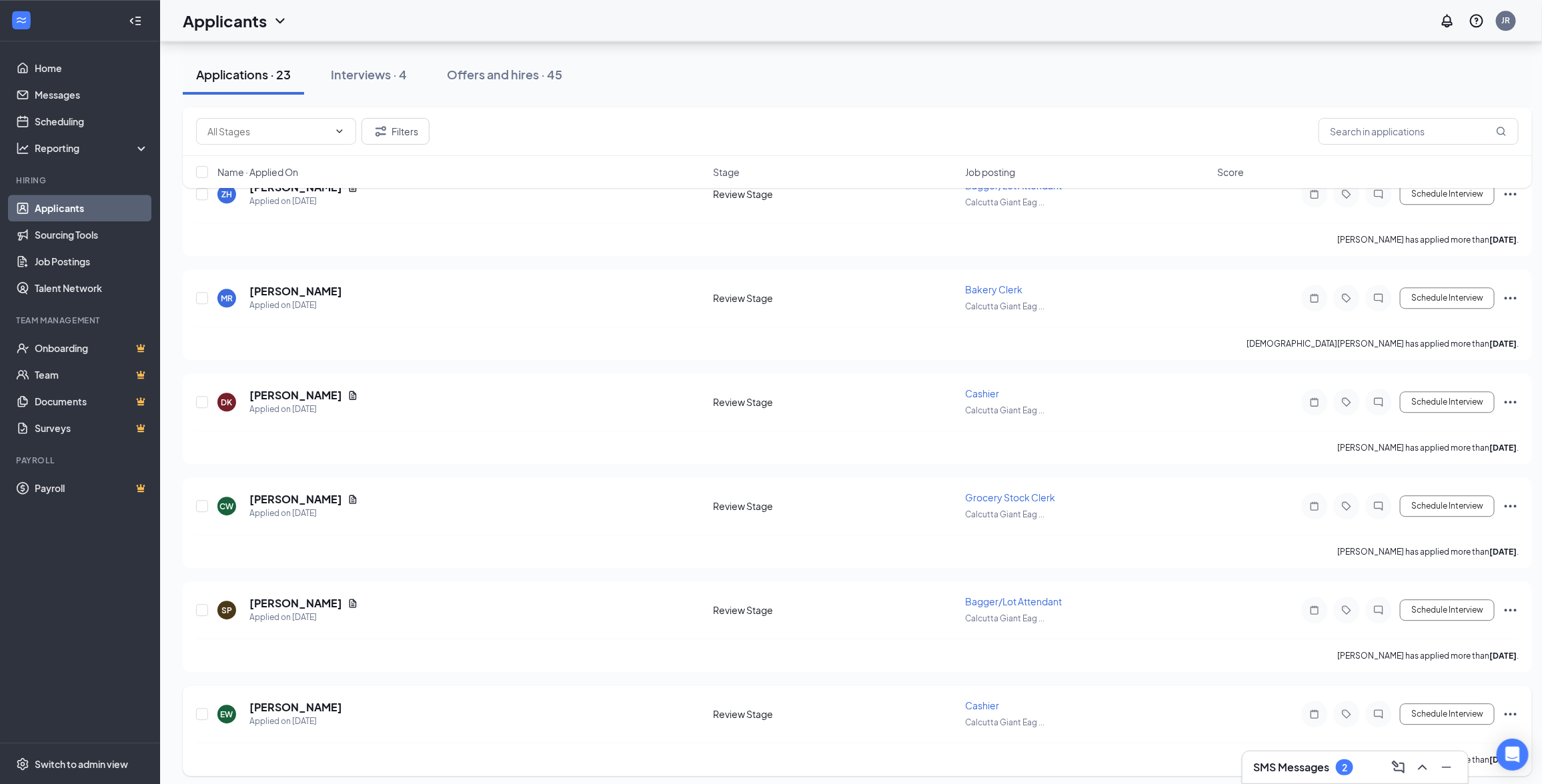
click at [1509, 706] on icon "Ellipses" at bounding box center [1510, 714] width 16 height 16
click at [1414, 584] on p "Mark as inactive" at bounding box center [1451, 584] width 115 height 13
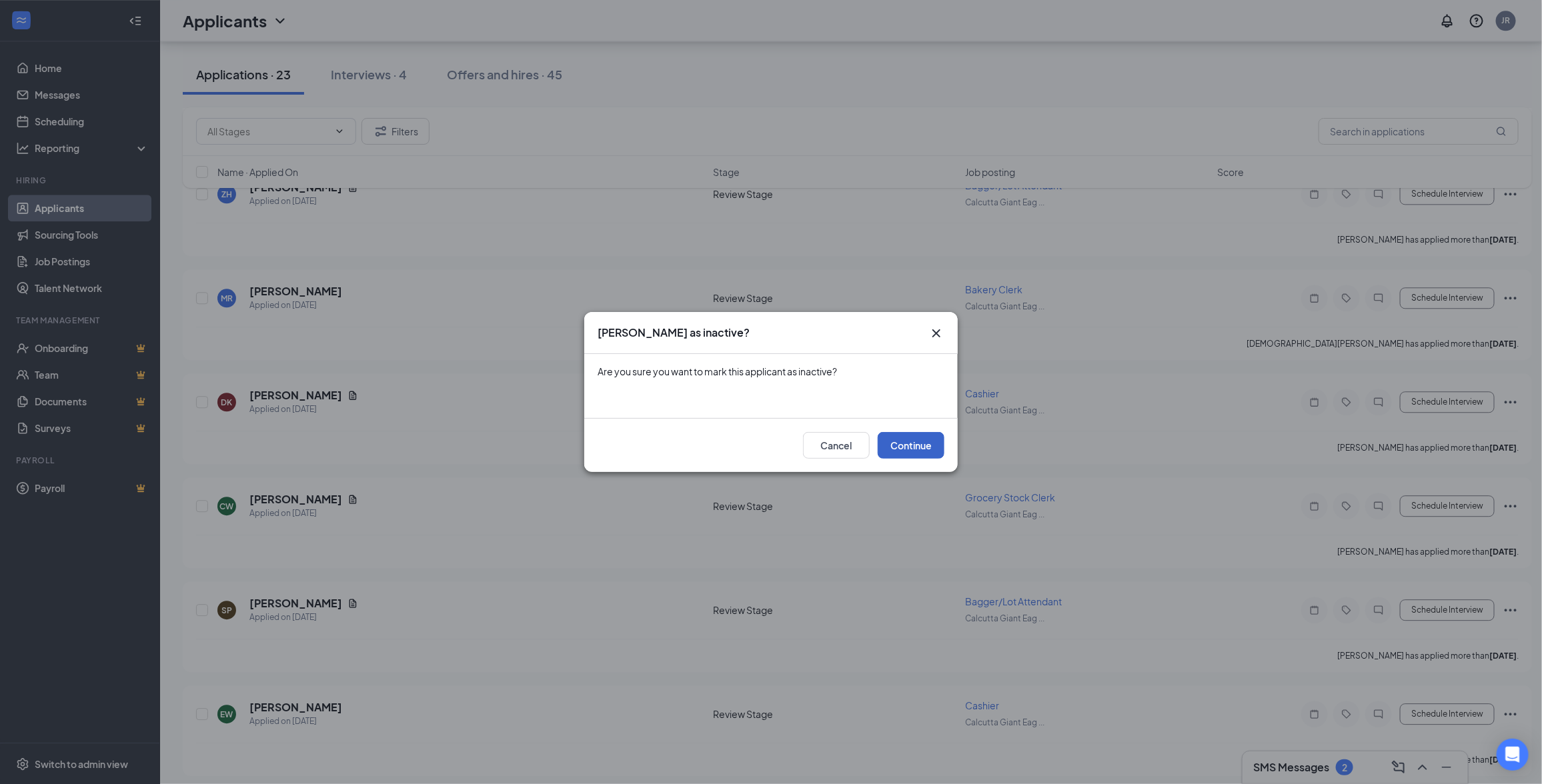
click at [902, 448] on button "Continue" at bounding box center [911, 445] width 67 height 26
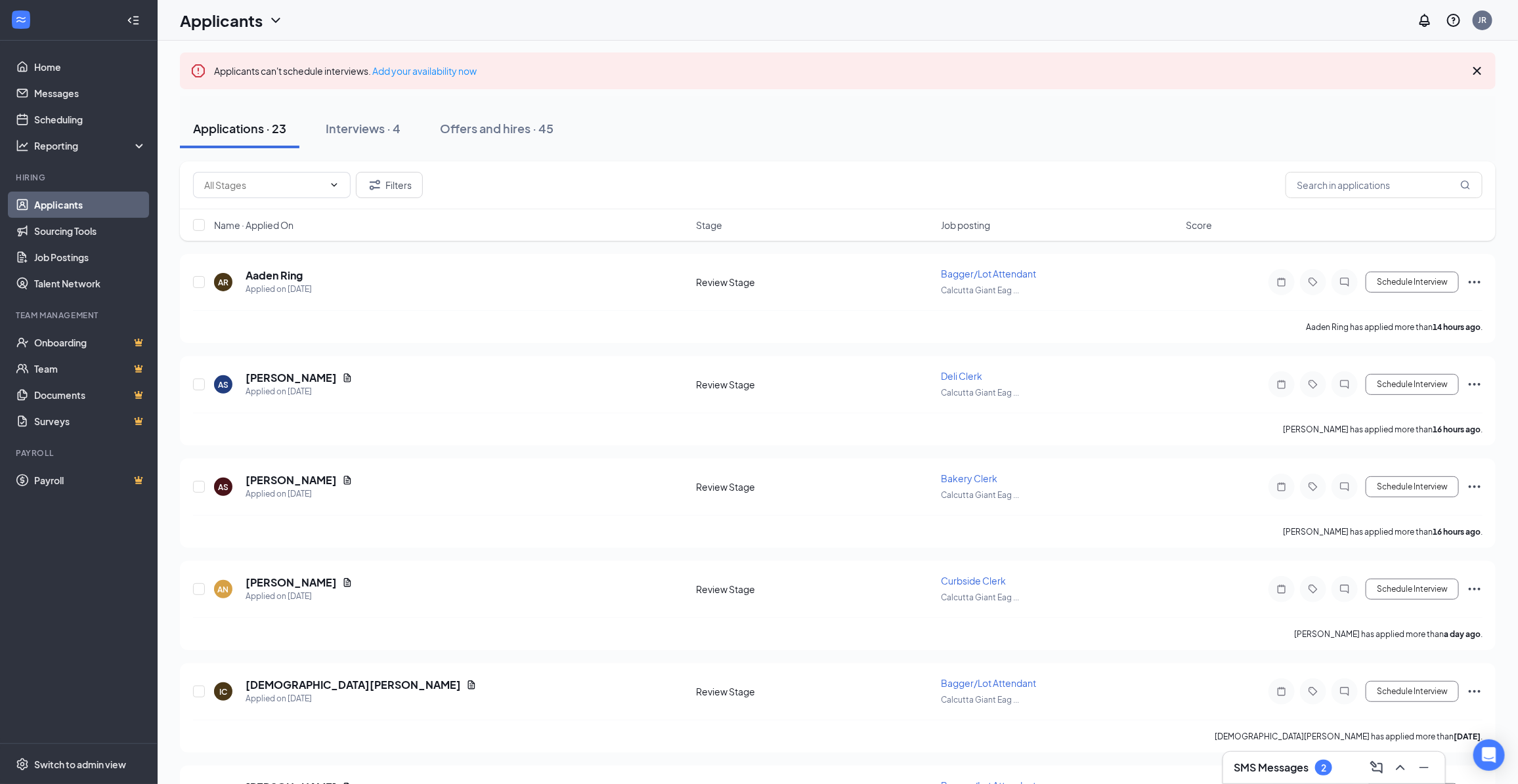
scroll to position [0, 0]
